Goal: Information Seeking & Learning: Learn about a topic

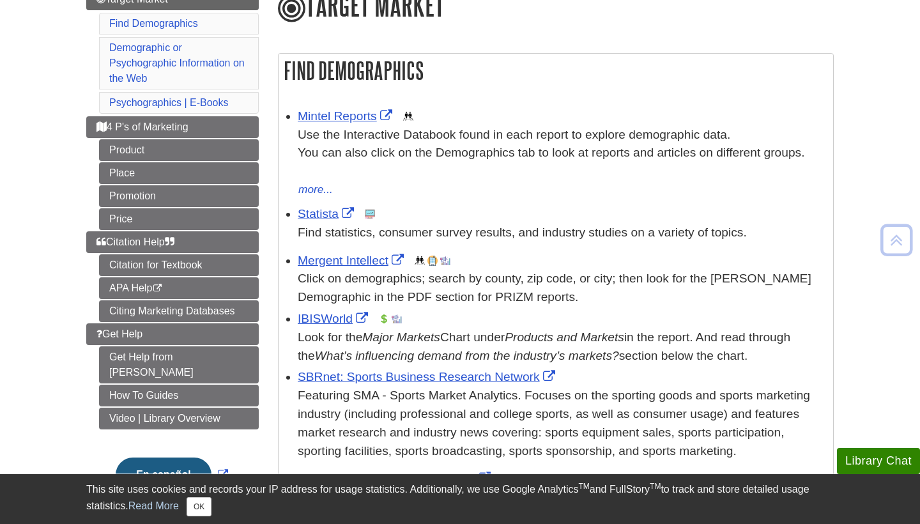
scroll to position [176, 0]
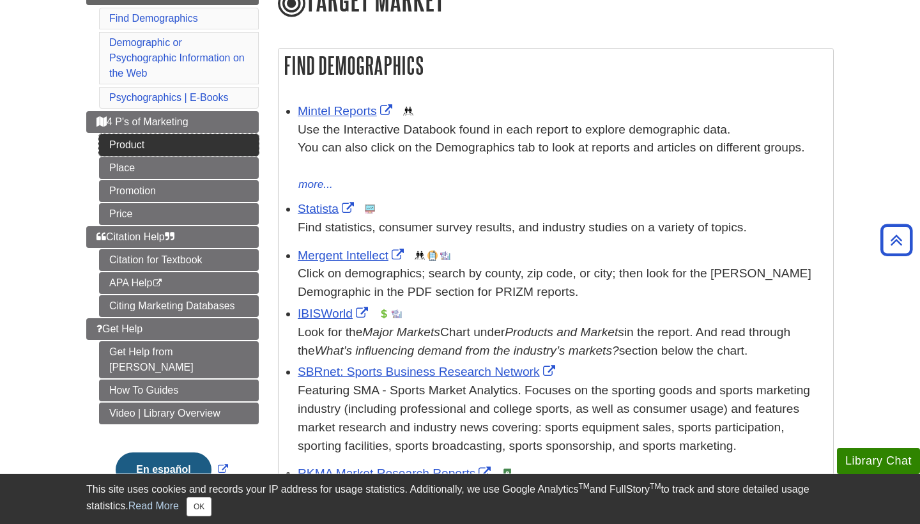
click at [173, 134] on link "Product" at bounding box center [179, 145] width 160 height 22
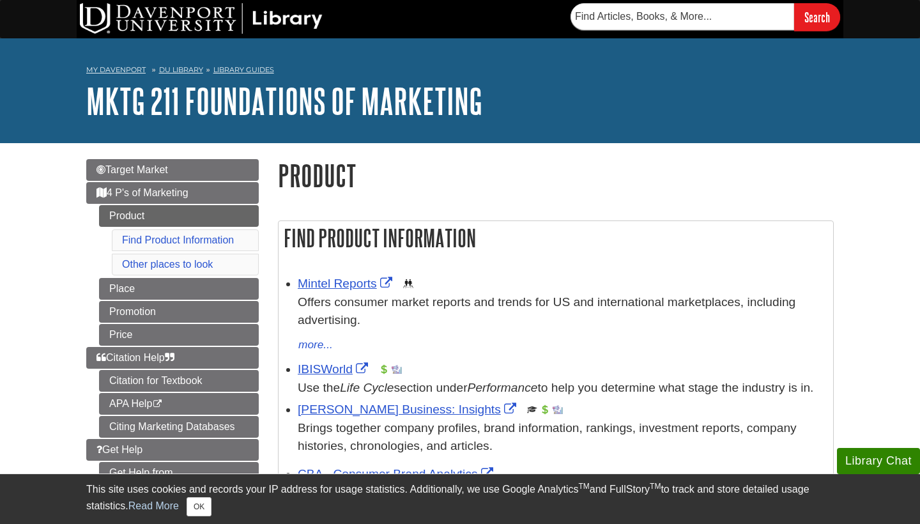
click at [79, 24] on div at bounding box center [200, 19] width 246 height 38
click at [611, 21] on input "text" at bounding box center [683, 16] width 224 height 27
type input "ibis world"
click at [817, 17] on input "Search" at bounding box center [817, 16] width 46 height 27
click at [122, 95] on link "MKTG 211 Foundations of Marketing" at bounding box center [284, 101] width 396 height 40
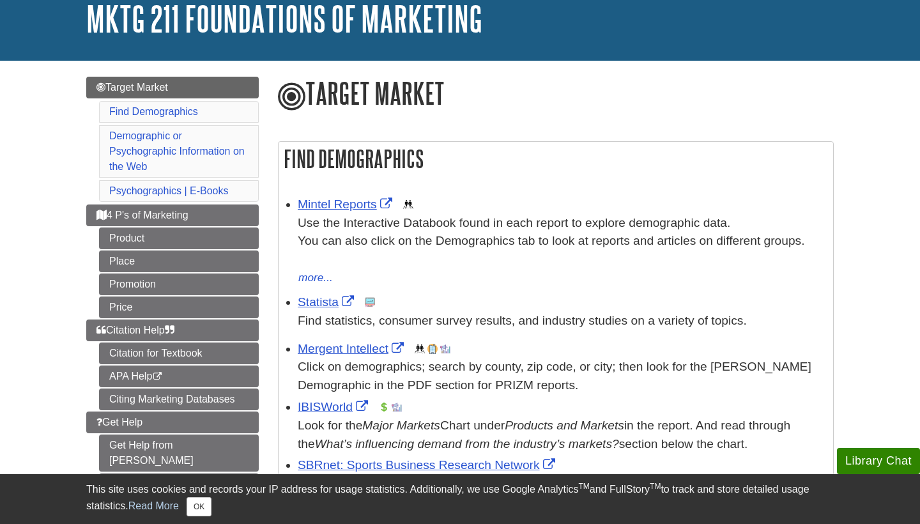
scroll to position [89, 0]
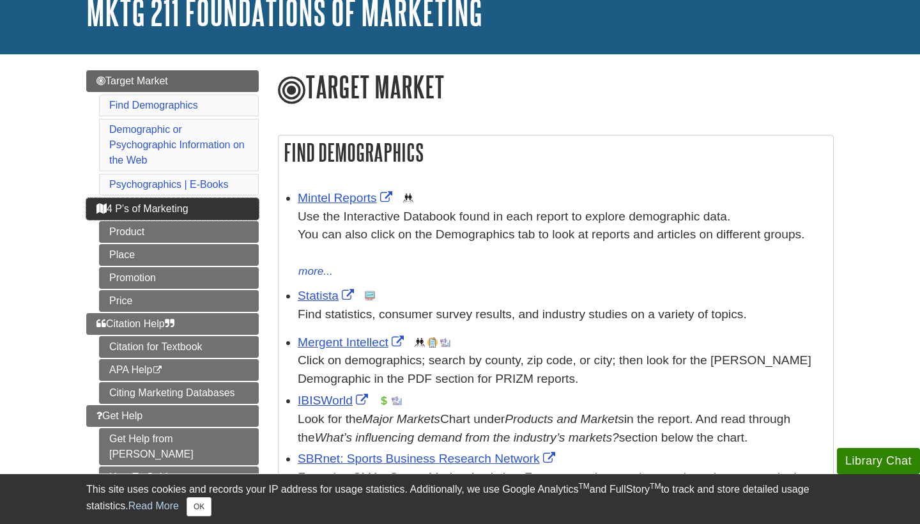
click at [135, 199] on link "4 P's of Marketing" at bounding box center [172, 209] width 173 height 22
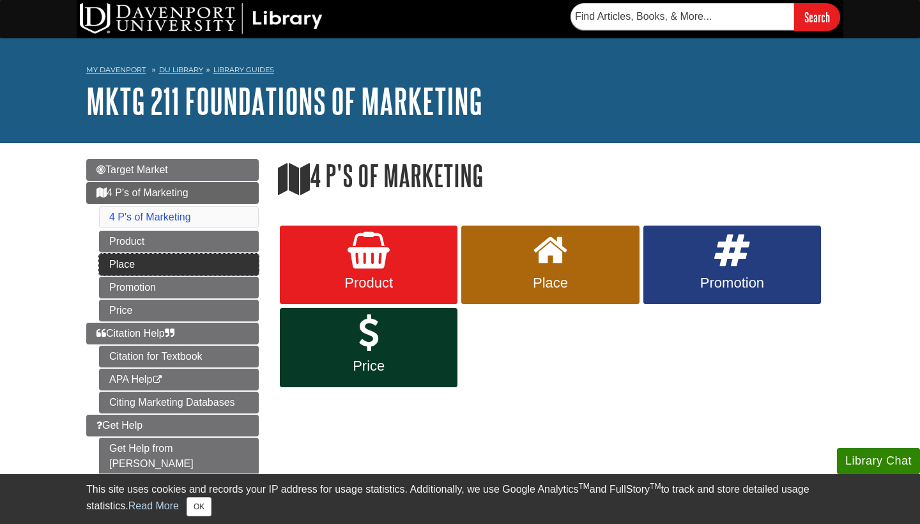
click at [140, 254] on link "Place" at bounding box center [179, 265] width 160 height 22
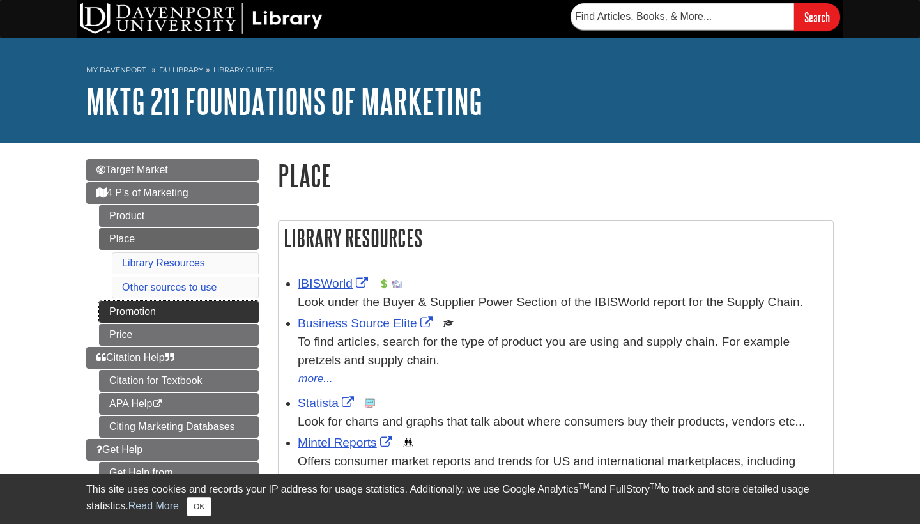
click at [137, 315] on link "Promotion" at bounding box center [179, 312] width 160 height 22
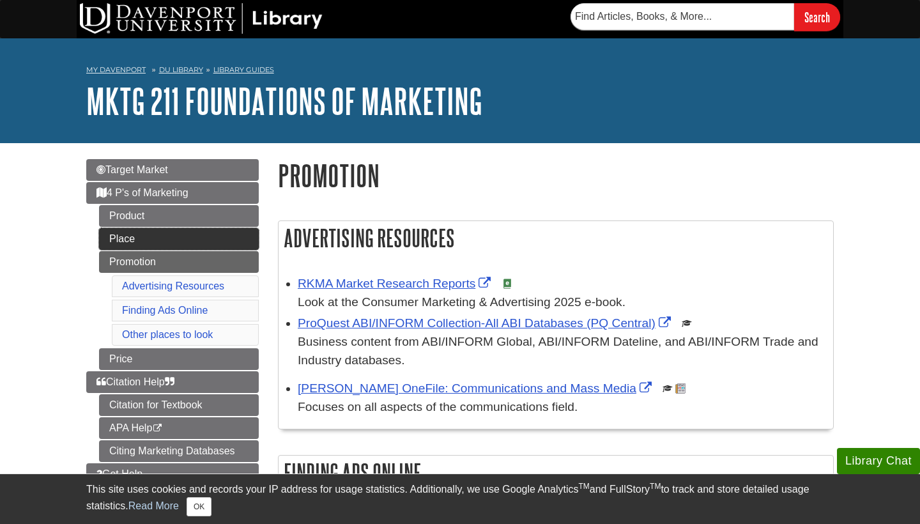
click at [146, 235] on link "Place" at bounding box center [179, 239] width 160 height 22
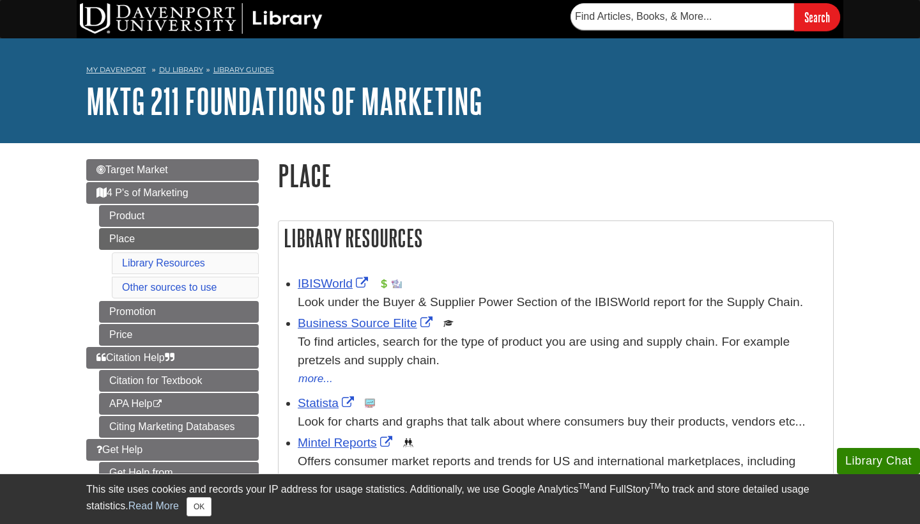
click at [337, 275] on div "IBISWorld This link opens in a new window Look under the Buyer & Supplier Power…" at bounding box center [562, 293] width 529 height 37
click at [337, 284] on link "IBISWorld" at bounding box center [334, 283] width 73 height 13
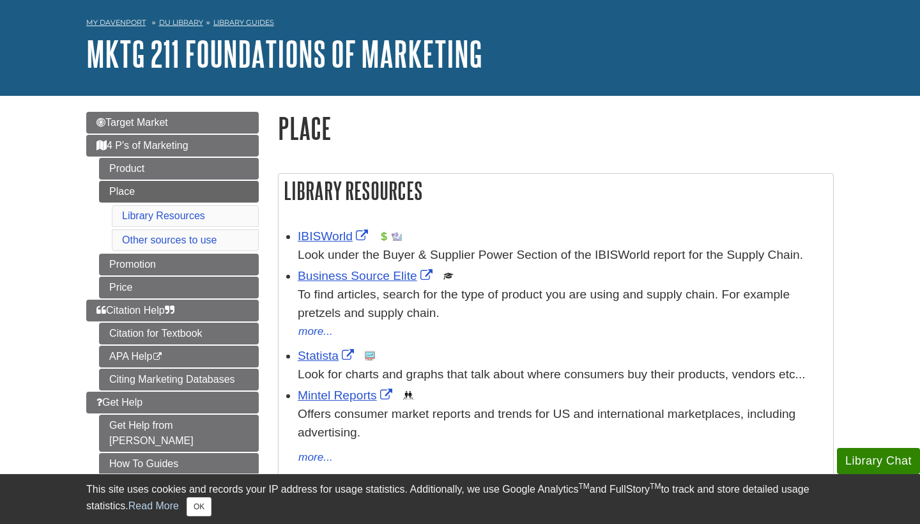
scroll to position [36, 0]
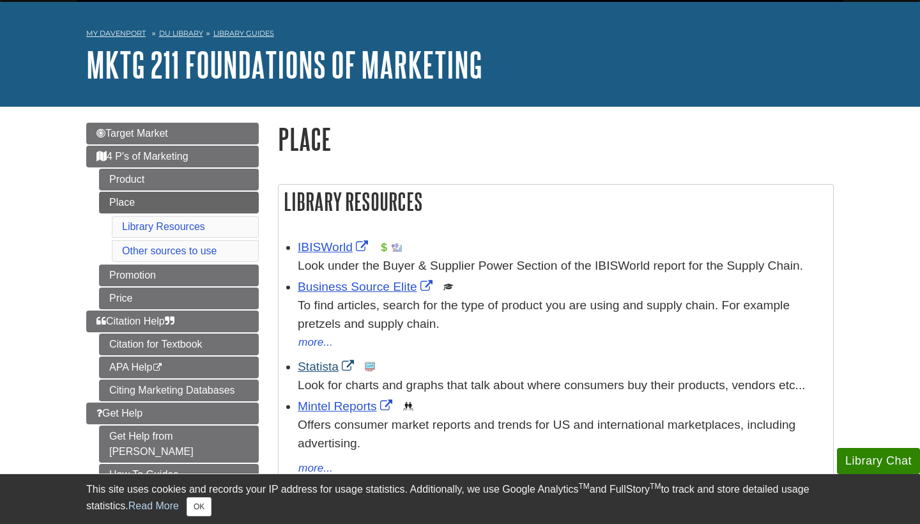
click at [318, 368] on link "Statista" at bounding box center [327, 366] width 59 height 13
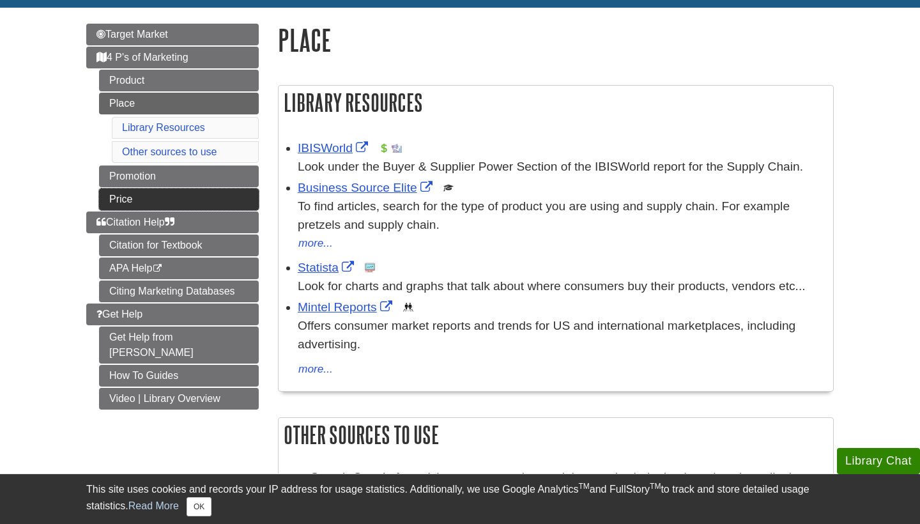
scroll to position [136, 0]
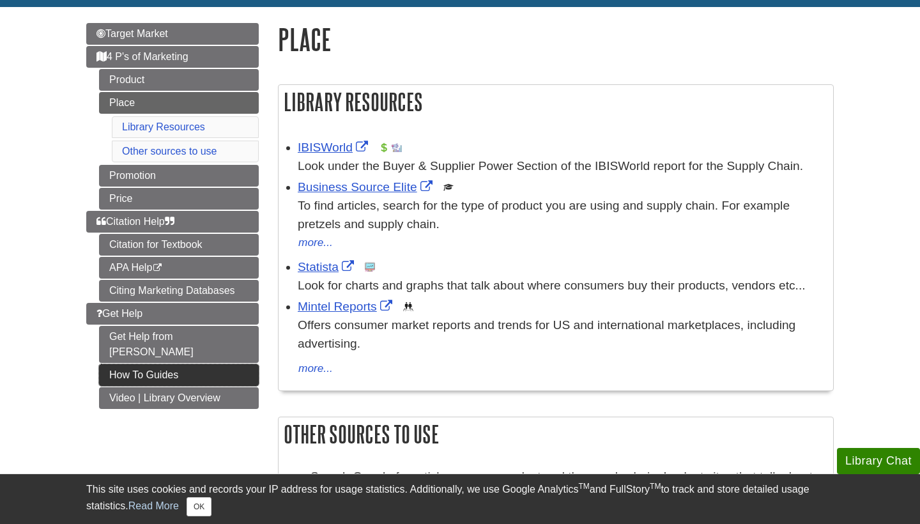
click at [204, 364] on link "How To Guides" at bounding box center [179, 375] width 160 height 22
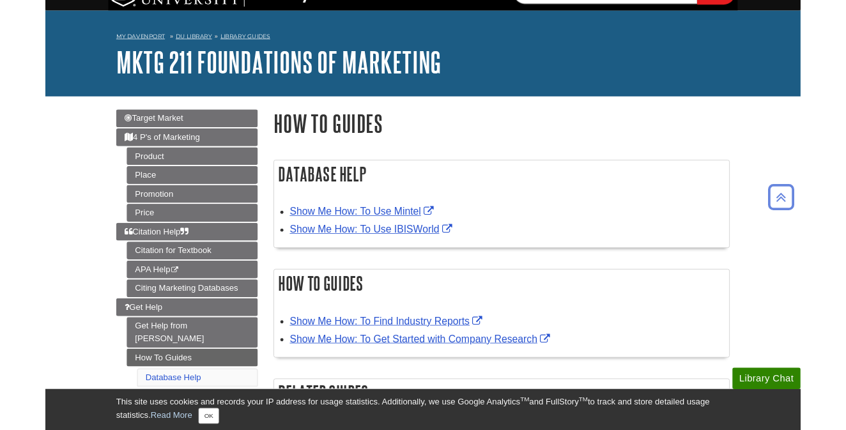
scroll to position [9, 0]
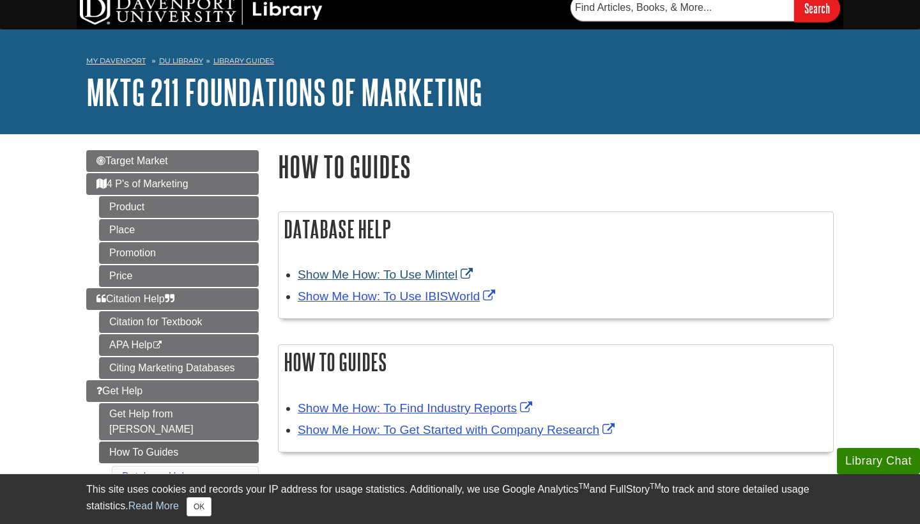
click at [403, 275] on link "Show Me How: To Use Mintel" at bounding box center [387, 274] width 178 height 13
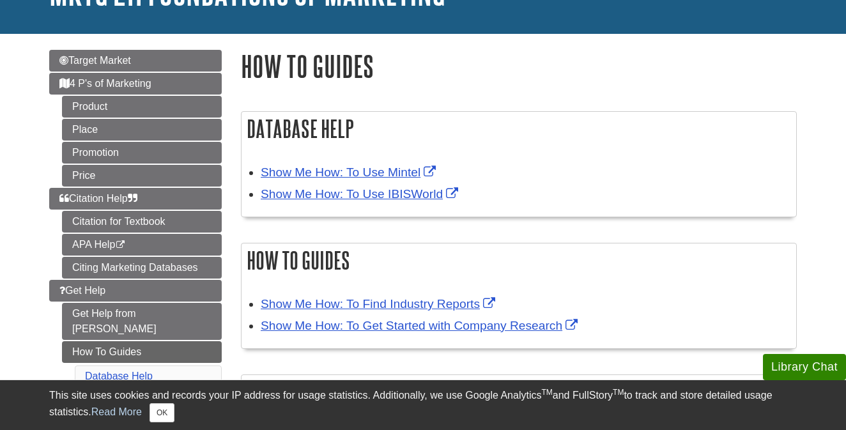
scroll to position [104, 0]
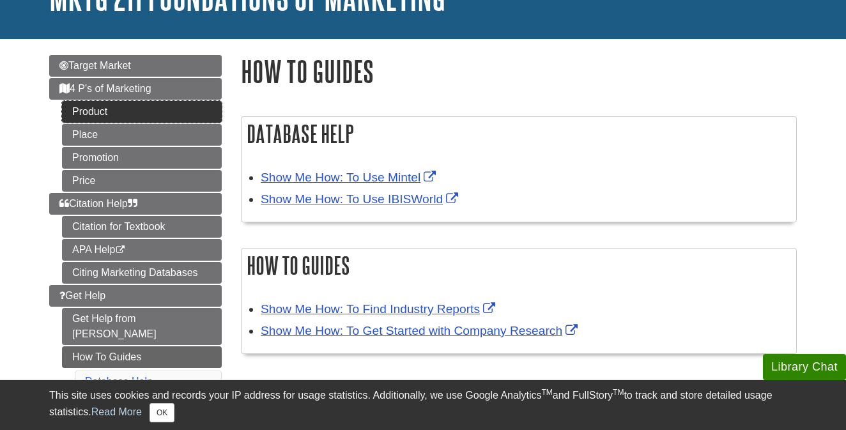
click at [150, 113] on link "Product" at bounding box center [142, 112] width 160 height 22
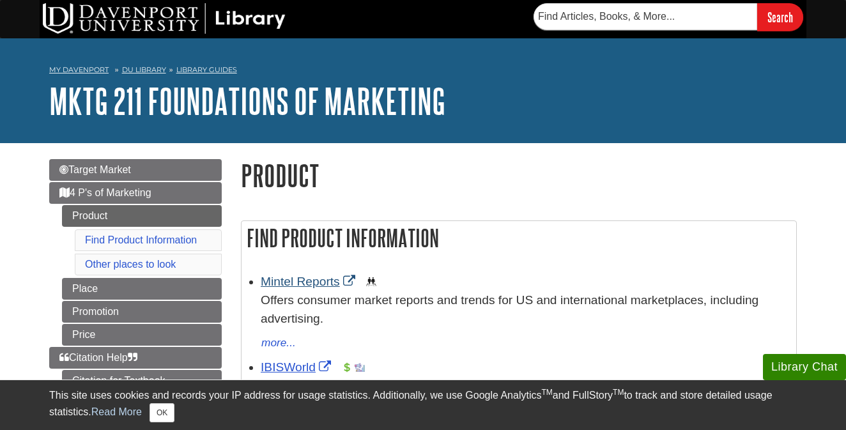
click at [298, 278] on link "Mintel Reports" at bounding box center [310, 281] width 98 height 13
